Goal: Task Accomplishment & Management: Manage account settings

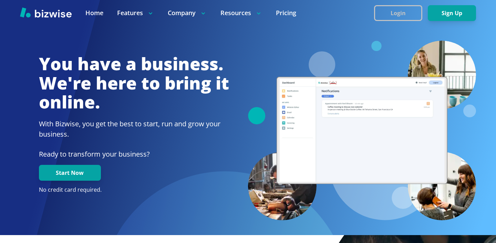
click at [401, 6] on button "Login" at bounding box center [398, 13] width 48 height 16
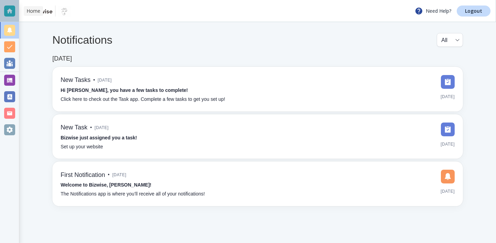
click at [3, 18] on div at bounding box center [9, 11] width 19 height 22
click at [479, 16] on link "Logout" at bounding box center [474, 11] width 34 height 11
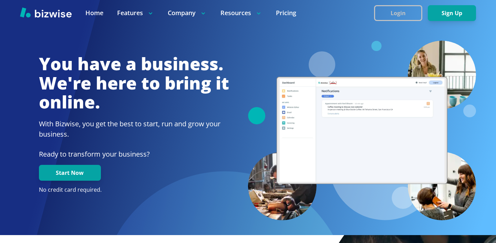
click at [411, 11] on button "Login" at bounding box center [398, 13] width 48 height 16
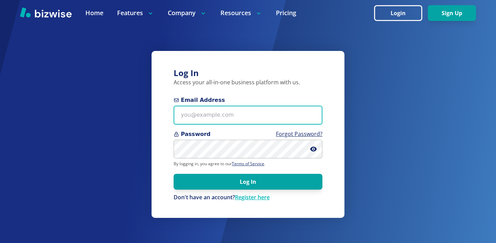
click at [222, 121] on input "Email Address" at bounding box center [248, 115] width 149 height 19
paste input "[EMAIL_ADDRESS][DOMAIN_NAME]"
type input "[EMAIL_ADDRESS][DOMAIN_NAME]"
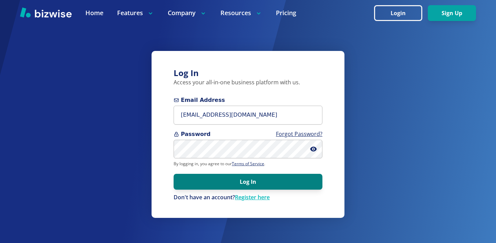
click at [202, 182] on button "Log In" at bounding box center [248, 182] width 149 height 16
